Goal: Information Seeking & Learning: Learn about a topic

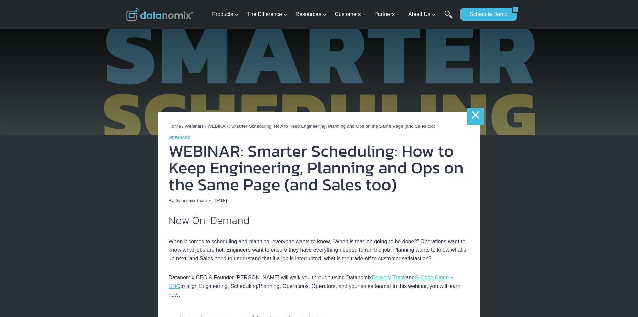
click at [468, 114] on link "×" at bounding box center [475, 116] width 17 height 17
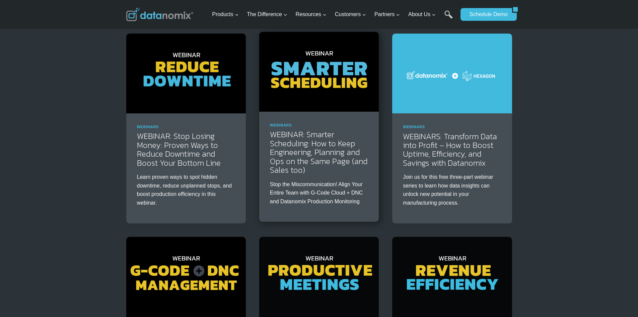
scroll to position [67, 0]
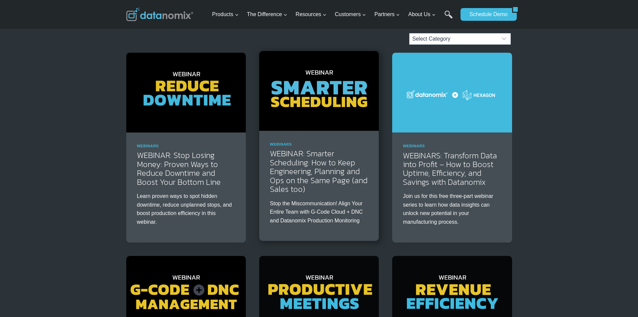
click at [344, 101] on img at bounding box center [319, 91] width 120 height 80
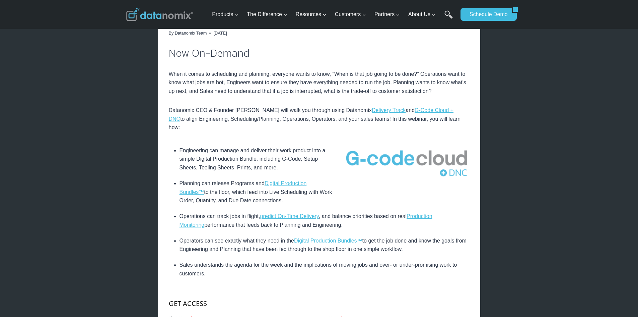
scroll to position [168, 0]
click at [307, 180] on link "Digital Production Bundles™" at bounding box center [243, 187] width 127 height 14
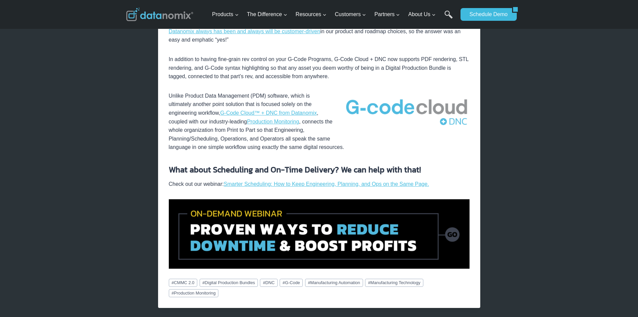
scroll to position [503, 0]
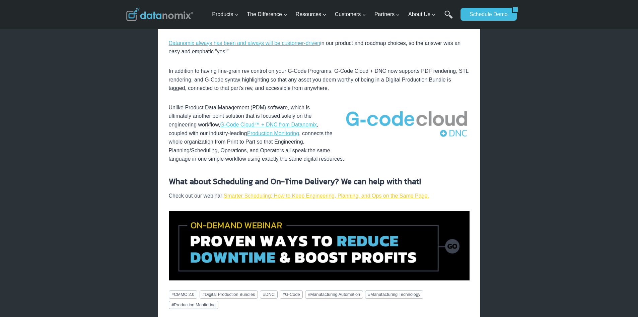
click at [319, 193] on link "Smarter Scheduling: How to Keep Engineering, Planning, and Ops on the Same Page." at bounding box center [326, 196] width 205 height 6
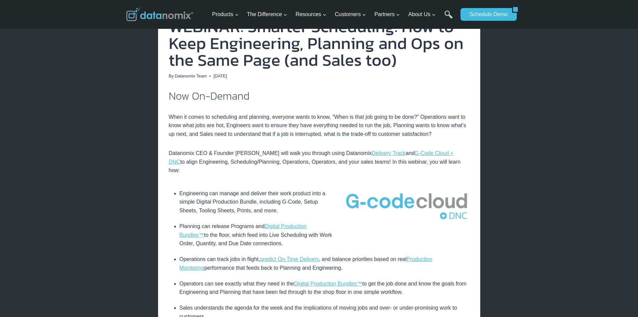
scroll to position [134, 0]
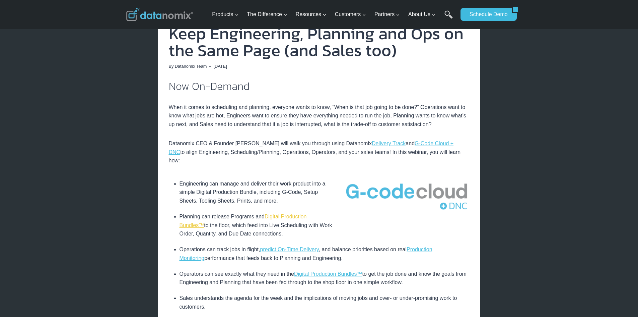
click at [307, 213] on link "Digital Production Bundles™" at bounding box center [243, 220] width 127 height 14
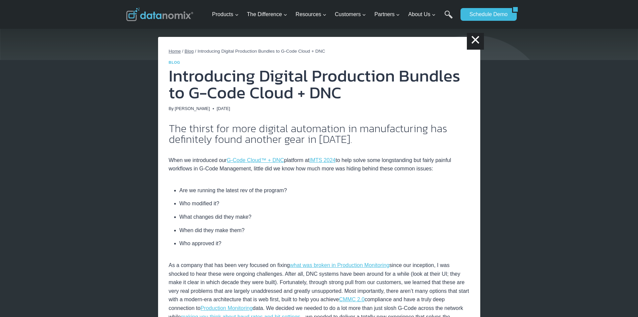
scroll to position [101, 0]
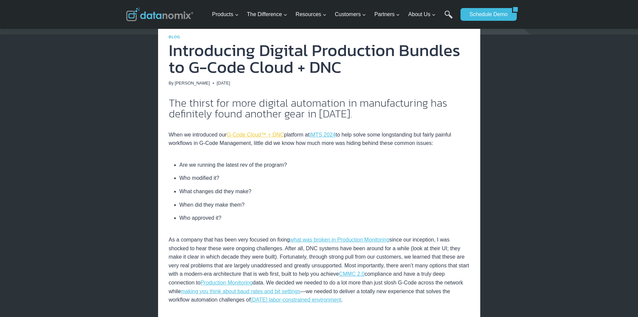
click at [265, 137] on link "G-Code Cloud™ + DNC" at bounding box center [255, 135] width 57 height 6
